Goal: Transaction & Acquisition: Download file/media

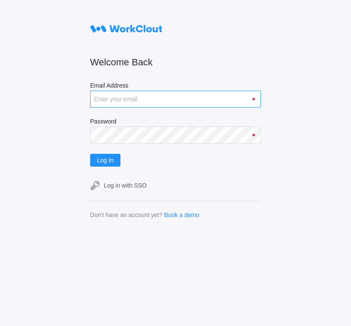
click at [152, 100] on input "Email Address" at bounding box center [175, 99] width 171 height 17
type input "[EMAIL_ADDRESS][DOMAIN_NAME]"
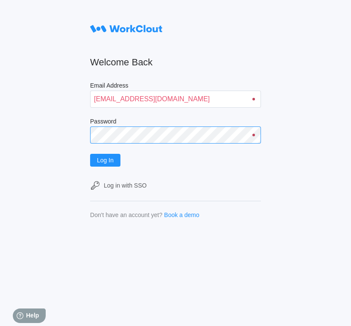
click at [90, 154] on button "Log In" at bounding box center [105, 160] width 30 height 13
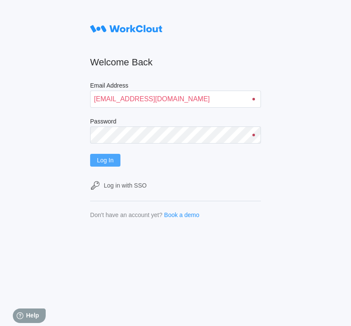
click at [107, 158] on span "Log In" at bounding box center [105, 160] width 17 height 6
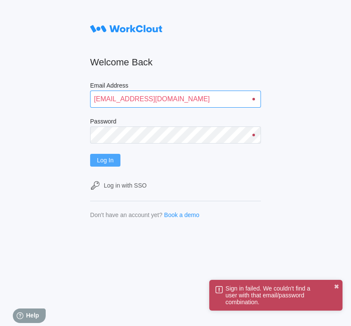
click at [184, 96] on input "[EMAIL_ADDRESS][DOMAIN_NAME]" at bounding box center [175, 99] width 171 height 17
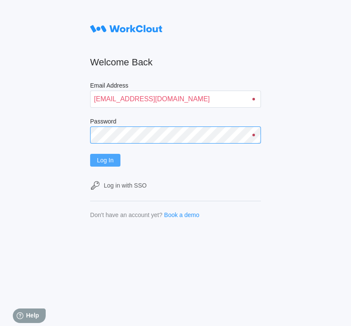
click at [90, 154] on button "Log In" at bounding box center [105, 160] width 30 height 13
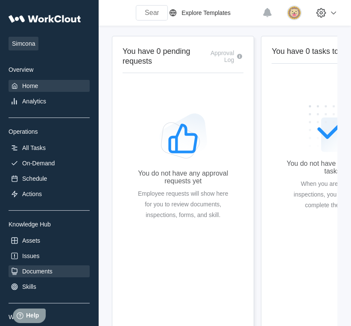
click at [49, 270] on div "Documents" at bounding box center [37, 271] width 30 height 7
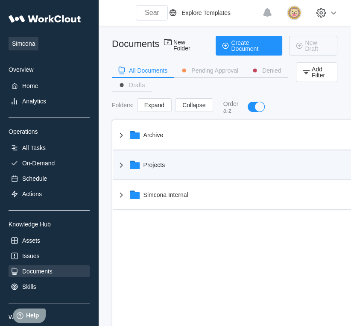
click at [143, 158] on div "Projects" at bounding box center [241, 165] width 250 height 22
click at [138, 161] on icon at bounding box center [135, 165] width 10 height 10
click at [120, 166] on icon at bounding box center [121, 165] width 10 height 10
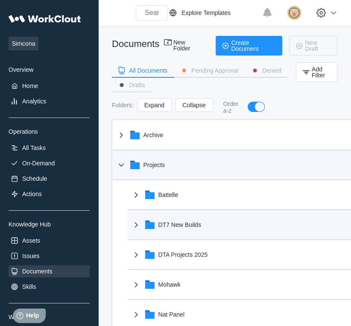
click at [152, 227] on icon at bounding box center [149, 225] width 9 height 7
click at [135, 228] on icon at bounding box center [136, 225] width 10 height 10
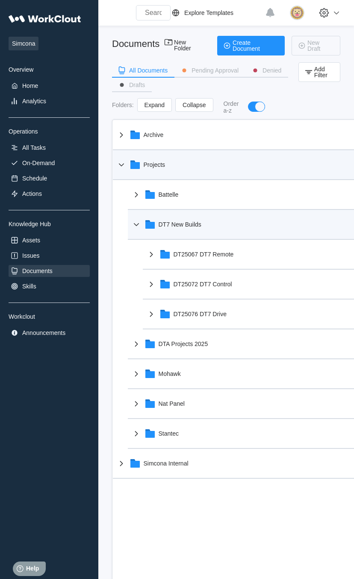
click at [148, 228] on icon at bounding box center [149, 225] width 9 height 7
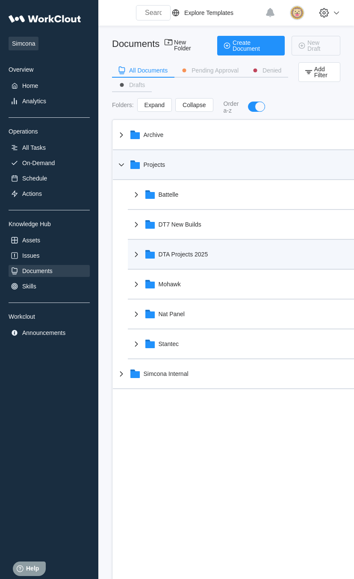
click at [172, 256] on div "DTA Projects 2025" at bounding box center [183, 254] width 50 height 7
click at [133, 253] on icon at bounding box center [136, 254] width 10 height 10
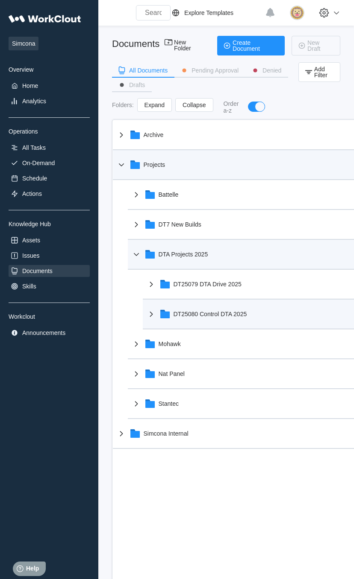
click at [240, 312] on div "DT25080 Control DTA 2025" at bounding box center [209, 314] width 73 height 7
click at [149, 313] on icon at bounding box center [151, 314] width 10 height 10
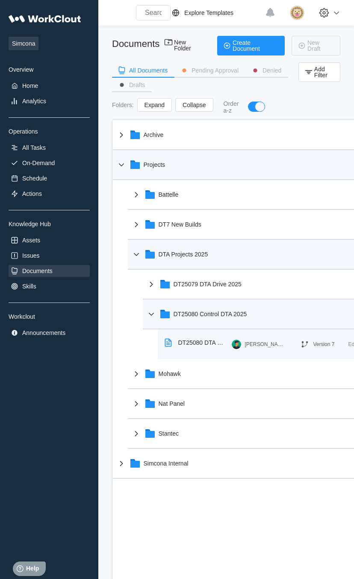
click at [192, 325] on div "DT25080 DTA Control 2025" at bounding box center [201, 343] width 47 height 7
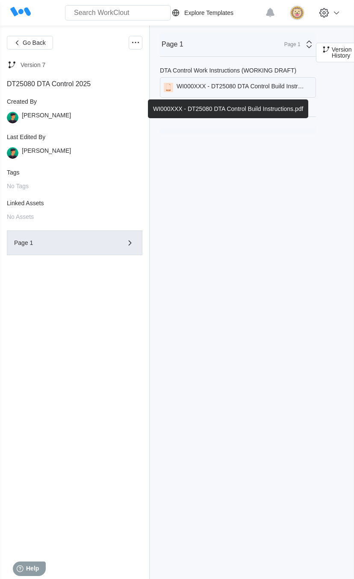
click at [237, 80] on div "WI000XXX - DT25080 DTA Control Build Instructions.pdf" at bounding box center [238, 87] width 156 height 20
